Goal: Find specific page/section: Find specific page/section

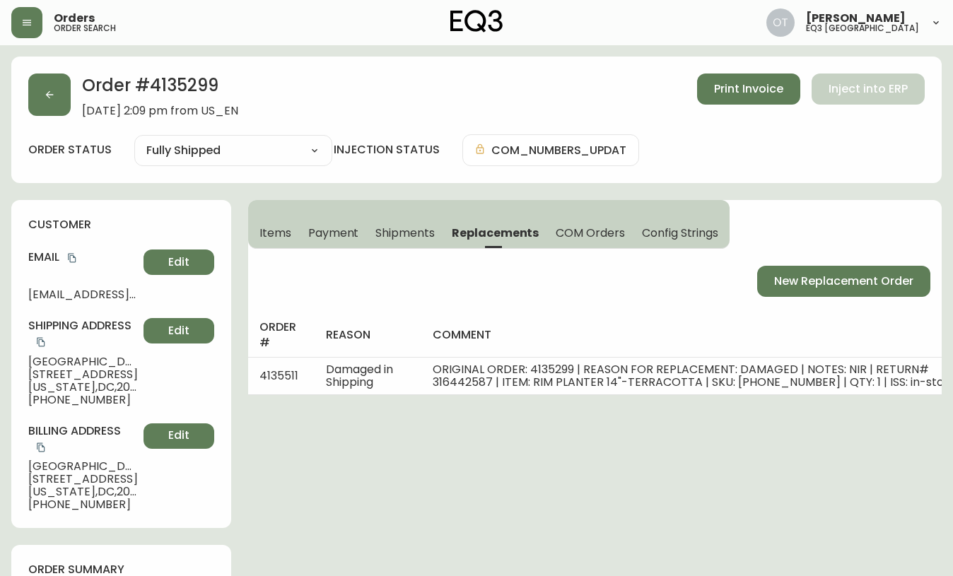
select select "FULLY_SHIPPED"
click at [61, 104] on button "button" at bounding box center [49, 95] width 42 height 42
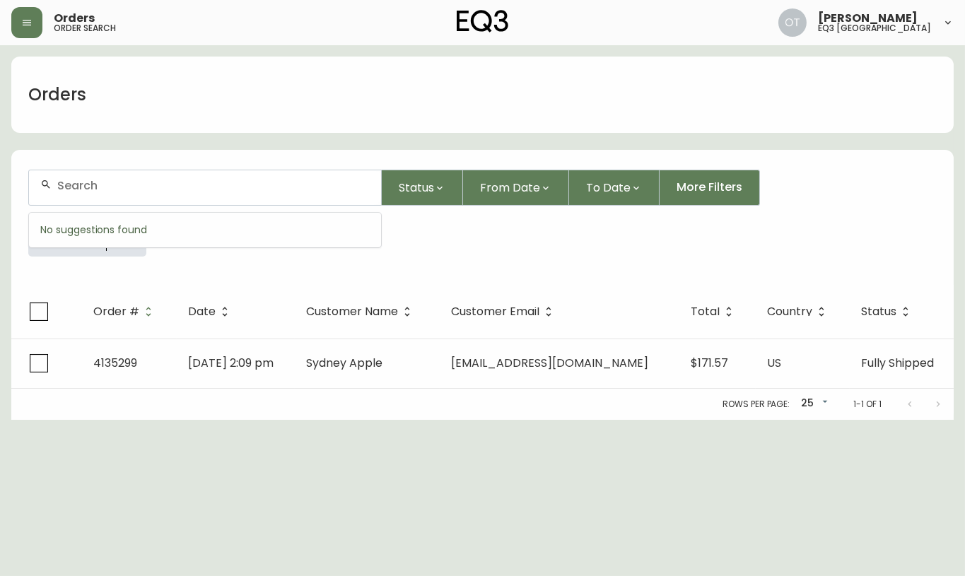
click at [100, 181] on input "text" at bounding box center [213, 185] width 312 height 13
paste input "8559564"
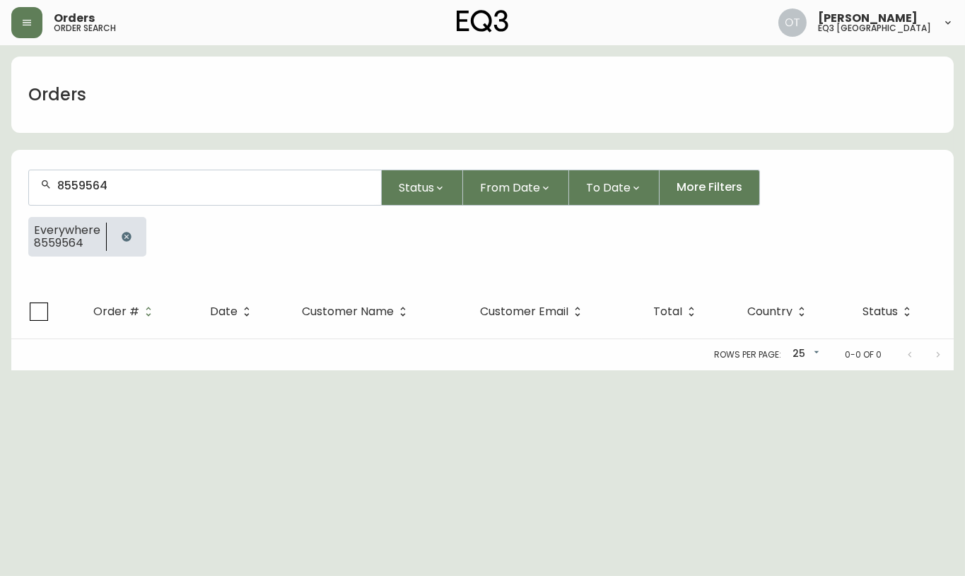
type input "8559564"
click at [131, 194] on div "8559564" at bounding box center [205, 187] width 352 height 35
click at [129, 231] on icon "button" at bounding box center [126, 236] width 11 height 11
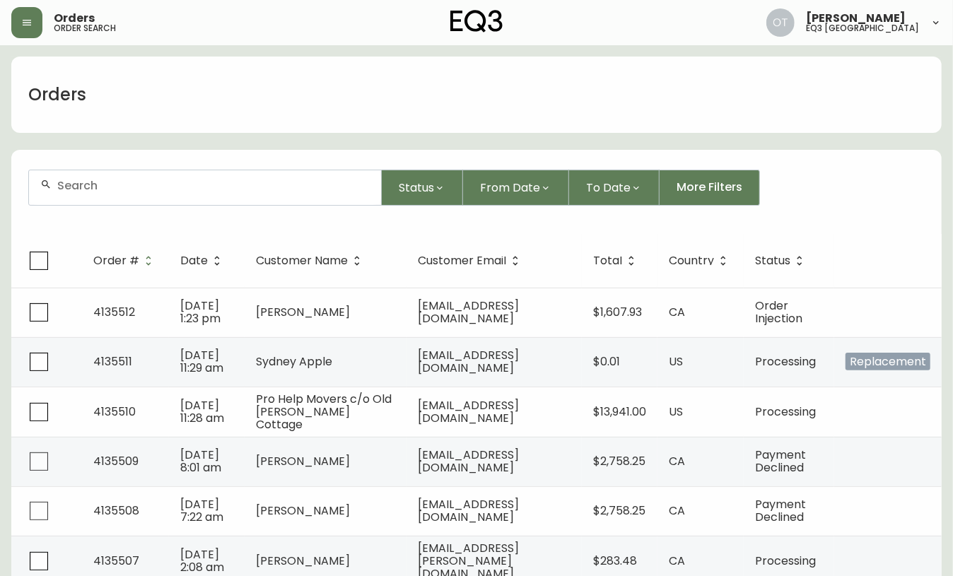
click at [122, 177] on div at bounding box center [205, 187] width 352 height 35
paste input "8559564"
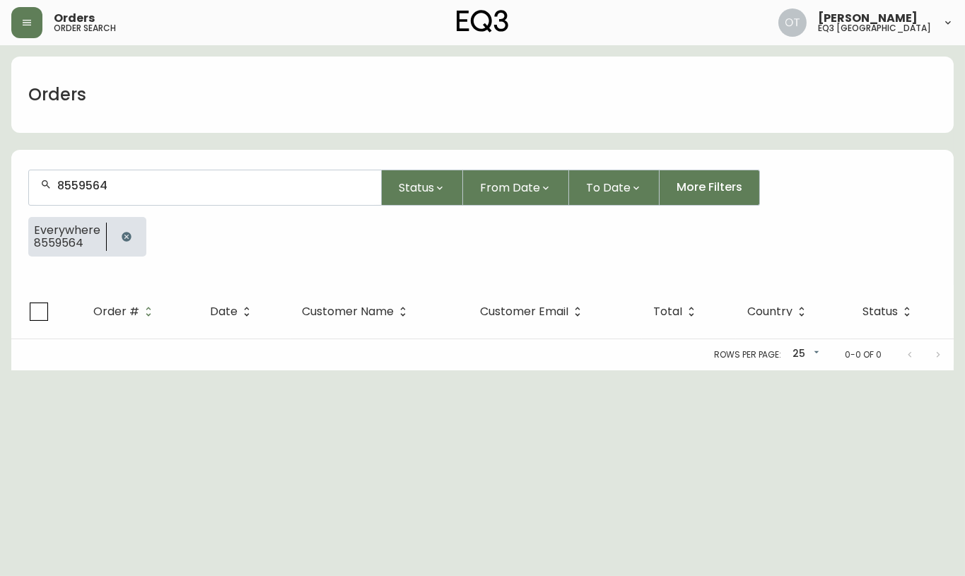
type input "8559564"
